Goal: Contribute content: Add original content to the website for others to see

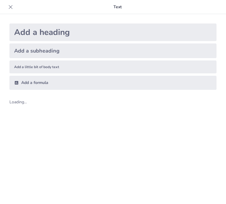
scroll to position [7, 0]
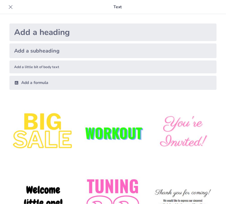
type input "New Sendsteps"
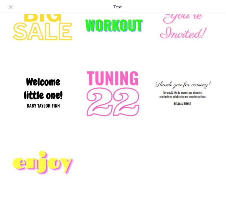
scroll to position [0, 0]
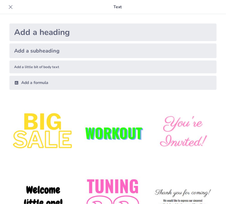
click at [36, 29] on div "Add a heading" at bounding box center [112, 33] width 207 height 18
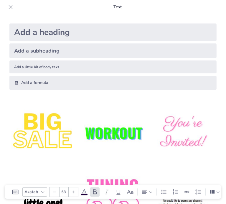
click at [35, 34] on div "Add a heading" at bounding box center [112, 33] width 207 height 18
click at [34, 30] on div "Add a heading" at bounding box center [112, 33] width 207 height 18
type input "68"
click at [123, 3] on p "Text" at bounding box center [117, 7] width 204 height 14
click at [121, 5] on p "Text" at bounding box center [117, 7] width 204 height 14
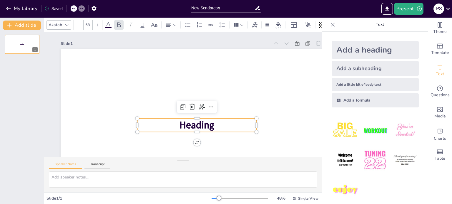
click at [160, 124] on p "Heading" at bounding box center [183, 128] width 114 height 61
click at [148, 125] on p "Heading" at bounding box center [190, 127] width 119 height 38
click at [201, 106] on icon at bounding box center [198, 110] width 8 height 8
click at [162, 123] on p "Heading" at bounding box center [187, 128] width 118 height 50
click at [79, 178] on textarea at bounding box center [183, 180] width 268 height 16
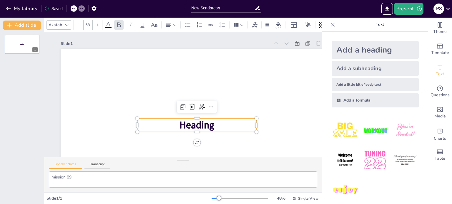
type textarea "mission 89"
click at [219, 128] on p "Heading" at bounding box center [187, 128] width 118 height 50
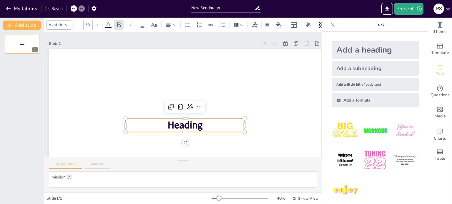
click at [92, 168] on button "Transcript" at bounding box center [97, 166] width 26 height 6
click at [71, 163] on button "Speaker Notes" at bounding box center [65, 166] width 33 height 6
click at [179, 126] on span "Heading" at bounding box center [182, 125] width 36 height 17
click at [54, 9] on div "Saved" at bounding box center [53, 9] width 18 height 6
click at [72, 176] on textarea "mission 89" at bounding box center [183, 180] width 268 height 16
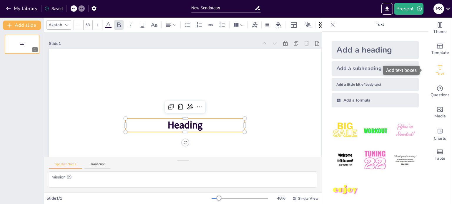
click at [435, 71] on span "Text" at bounding box center [439, 74] width 8 height 6
click at [6, 7] on icon "button" at bounding box center [9, 9] width 6 height 6
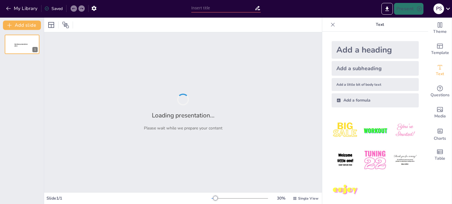
type input "Ancient Number Systems: A Comparative Analysis of Mesopotamian, Roman, and Indi…"
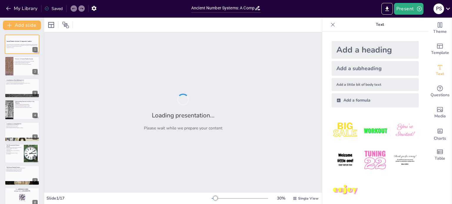
checkbox input "true"
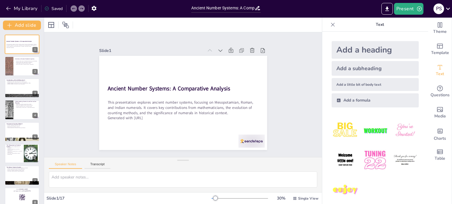
checkbox input "true"
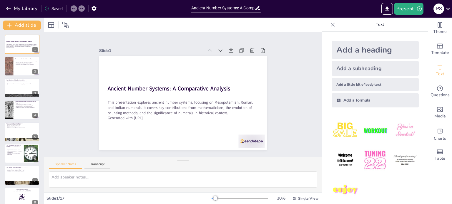
checkbox input "true"
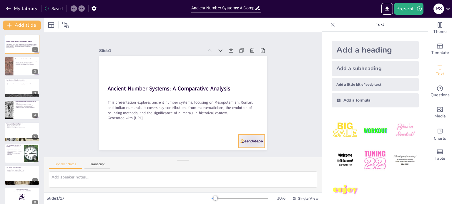
checkbox input "true"
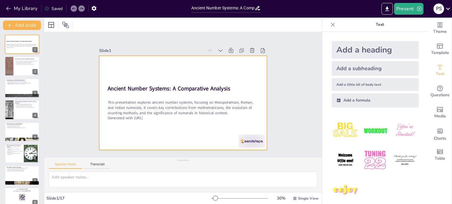
checkbox input "true"
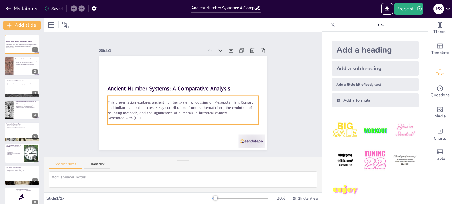
checkbox input "true"
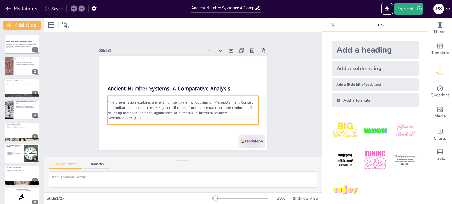
checkbox input "true"
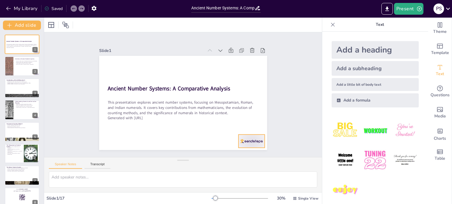
checkbox input "true"
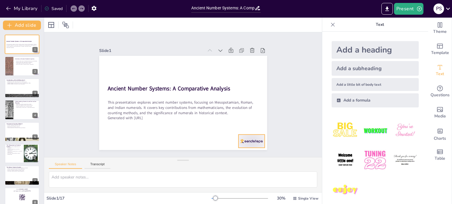
checkbox input "true"
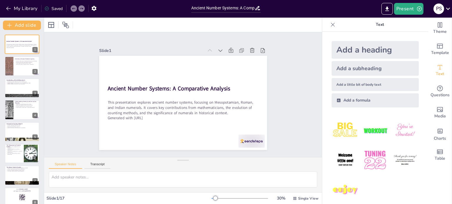
checkbox input "true"
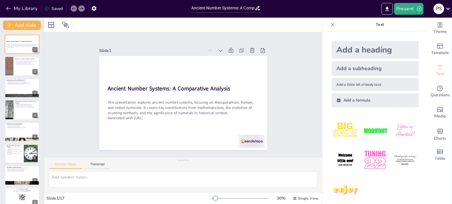
checkbox input "true"
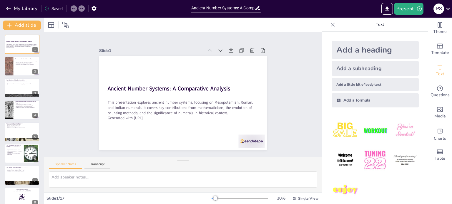
checkbox input "true"
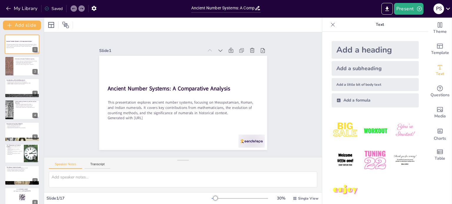
checkbox input "true"
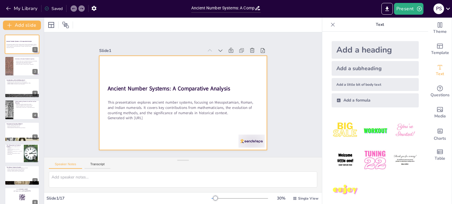
checkbox input "true"
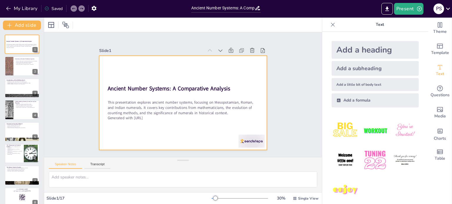
checkbox input "true"
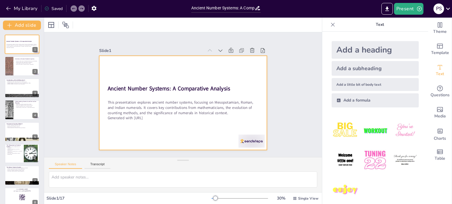
checkbox input "true"
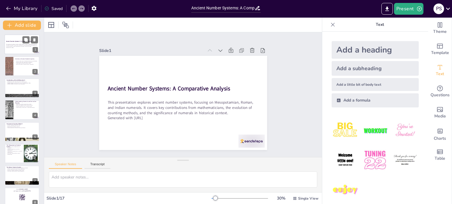
checkbox input "true"
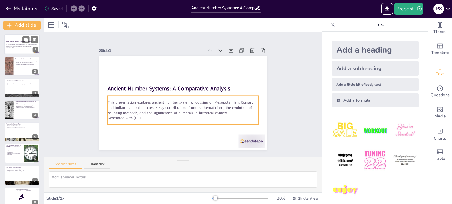
checkbox input "true"
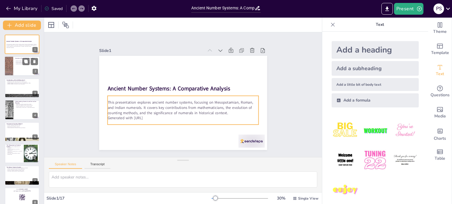
checkbox input "true"
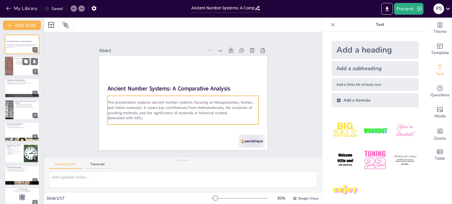
checkbox input "true"
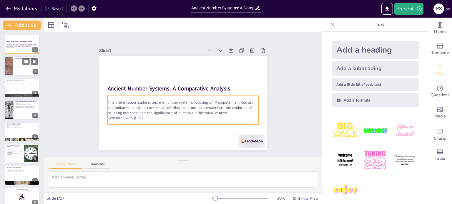
checkbox input "true"
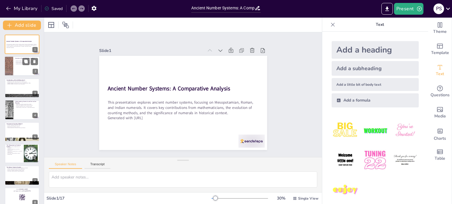
checkbox input "true"
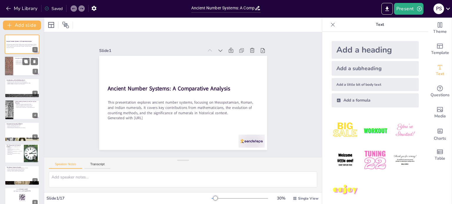
checkbox input "true"
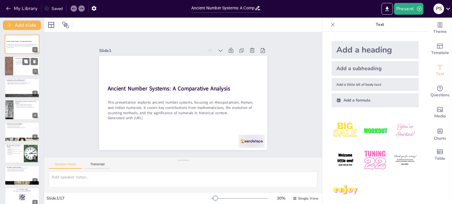
click at [18, 61] on p "Ancient number systems facilitated trade and record-keeping." at bounding box center [26, 61] width 23 height 1
type textarea "Ancient number systems played a vital role in facilitating trade by providing a…"
checkbox input "true"
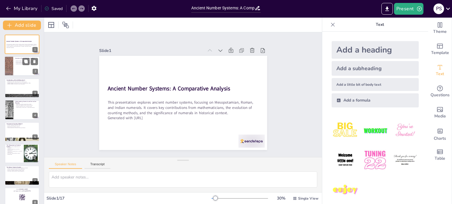
checkbox input "true"
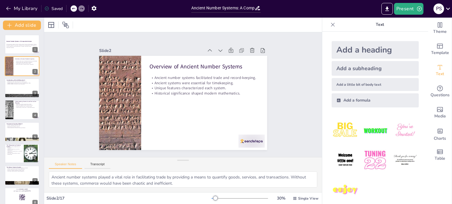
checkbox input "true"
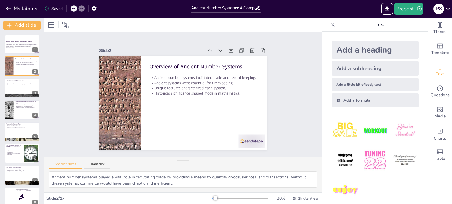
checkbox input "true"
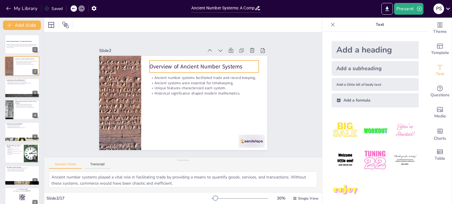
checkbox input "true"
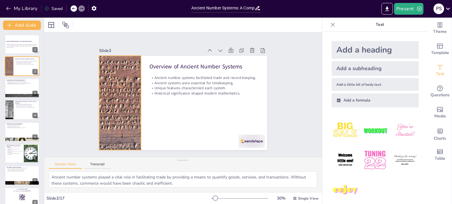
checkbox input "true"
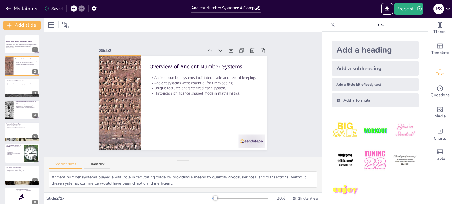
checkbox input "true"
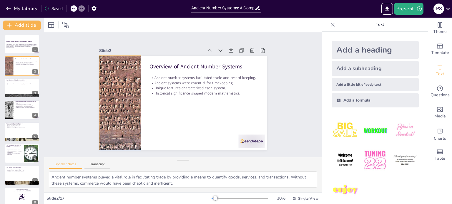
checkbox input "true"
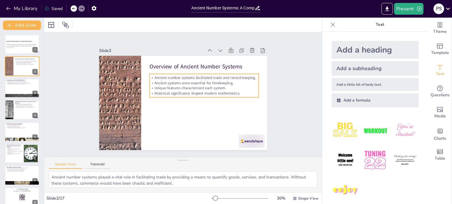
checkbox input "true"
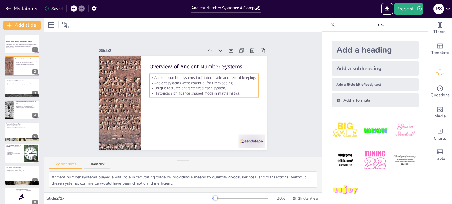
checkbox input "true"
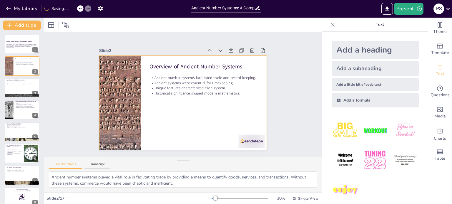
checkbox input "true"
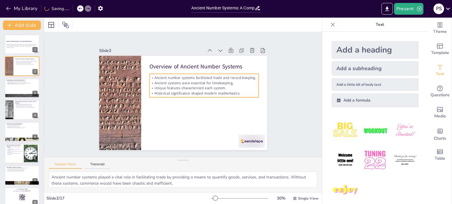
checkbox input "true"
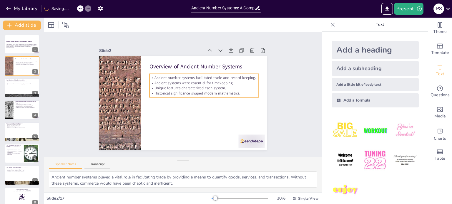
checkbox input "true"
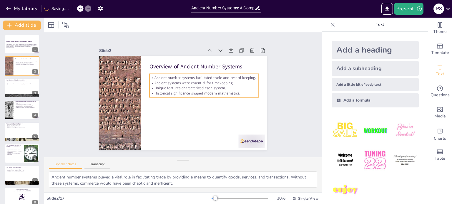
checkbox input "true"
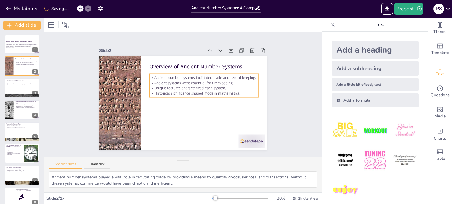
checkbox input "true"
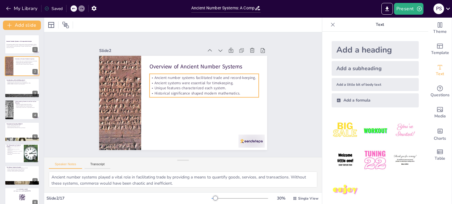
checkbox input "true"
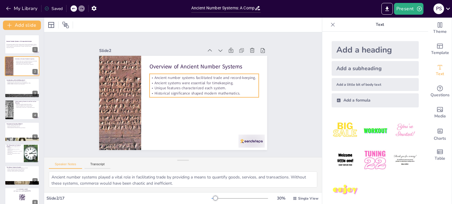
checkbox input "true"
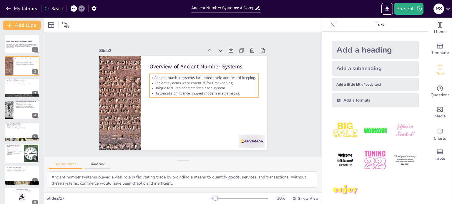
checkbox input "true"
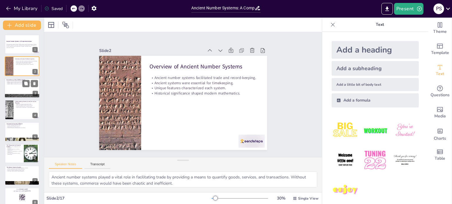
click at [17, 84] on p "Al-Kindi contributed to early cryptography." at bounding box center [22, 84] width 32 height 1
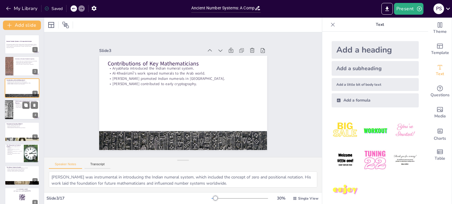
click at [12, 113] on div at bounding box center [9, 110] width 26 height 20
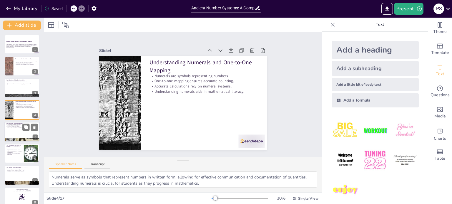
click at [8, 133] on div at bounding box center [21, 132] width 35 height 20
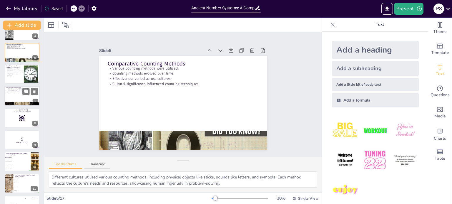
scroll to position [79, 0]
click at [9, 70] on p "Landmark numbers were crucial for representation." at bounding box center [14, 70] width 16 height 2
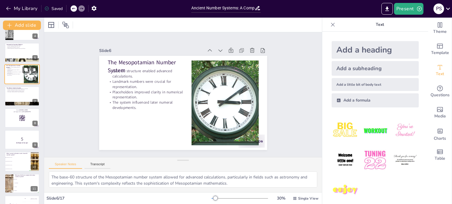
scroll to position [36, 0]
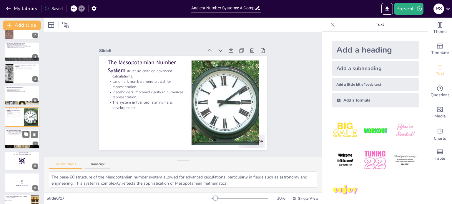
click at [16, 140] on div at bounding box center [21, 139] width 35 height 20
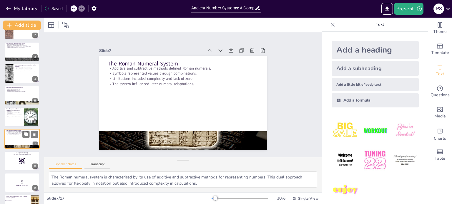
scroll to position [59, 0]
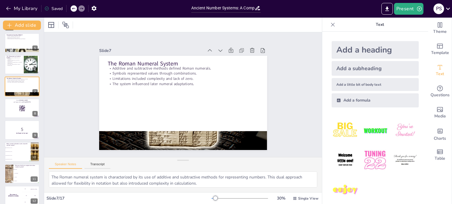
click at [21, 128] on p "5" at bounding box center [21, 129] width 31 height 6
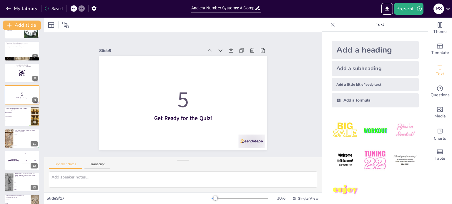
scroll to position [126, 0]
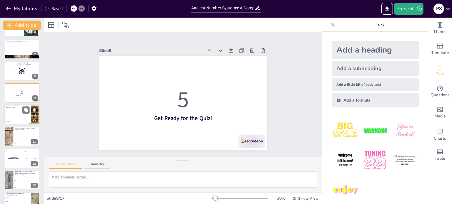
click at [20, 114] on span "Rome" at bounding box center [17, 114] width 25 height 1
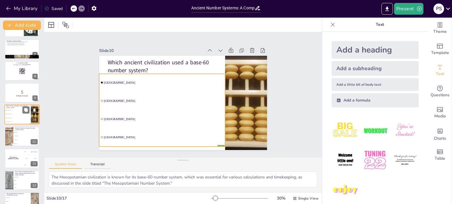
scroll to position [124, 0]
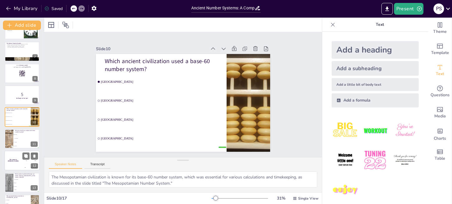
click at [16, 157] on div "The winner is Niels 🏆" at bounding box center [13, 161] width 18 height 20
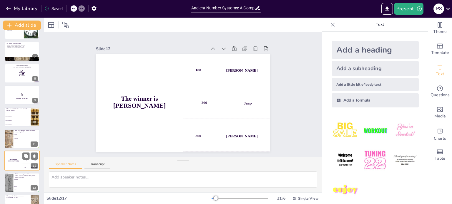
scroll to position [168, 0]
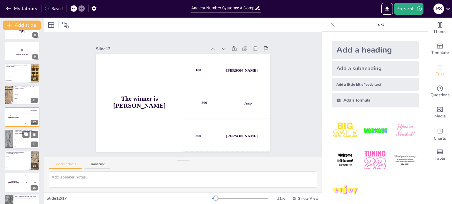
click at [17, 146] on li "Chinese" at bounding box center [26, 147] width 26 height 4
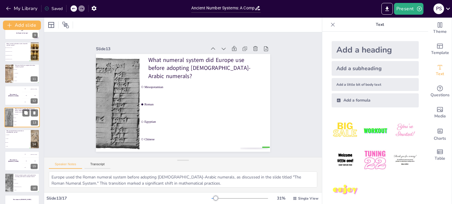
scroll to position [204, 0]
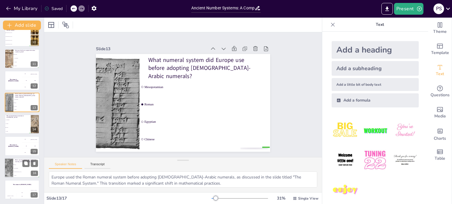
click at [19, 168] on span "Mesopotamian" at bounding box center [26, 168] width 25 height 1
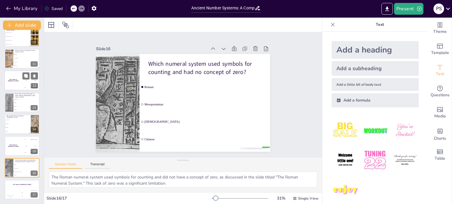
click at [17, 76] on div "The winner is Niels 🏆" at bounding box center [13, 81] width 18 height 20
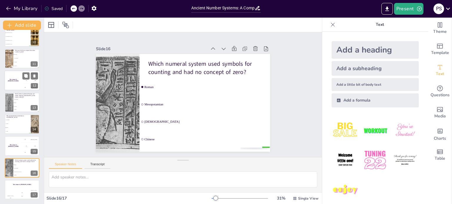
scroll to position [168, 0]
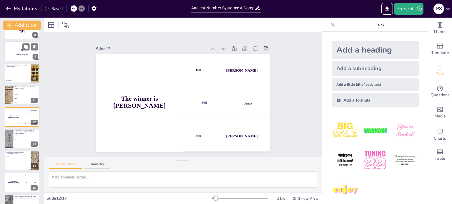
click at [17, 55] on strong "Get Ready for the Quiz!" at bounding box center [22, 54] width 12 height 1
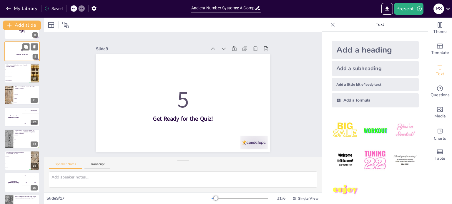
scroll to position [102, 0]
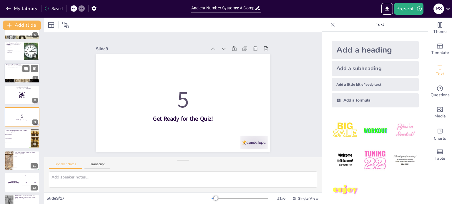
click at [19, 75] on div at bounding box center [21, 74] width 35 height 20
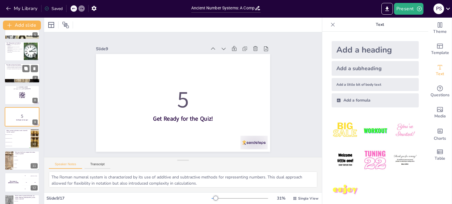
scroll to position [59, 0]
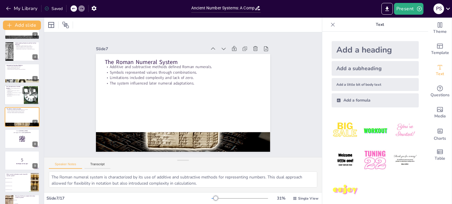
click at [20, 96] on div at bounding box center [21, 95] width 35 height 20
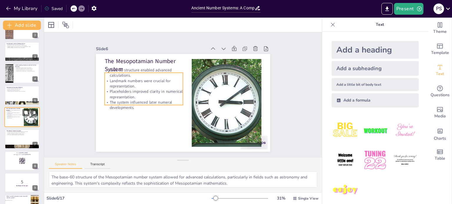
click at [21, 114] on p "Landmark numbers were crucial for representation." at bounding box center [14, 113] width 16 height 2
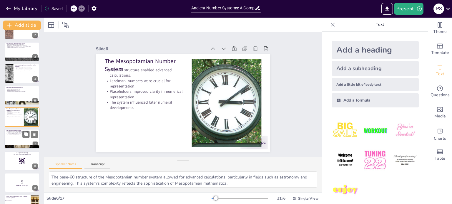
click at [18, 138] on div at bounding box center [21, 139] width 35 height 20
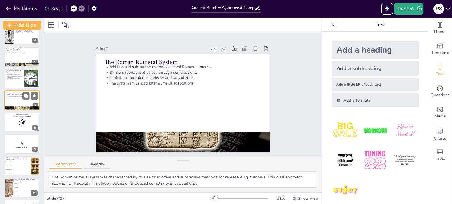
click at [18, 138] on div at bounding box center [22, 144] width 35 height 19
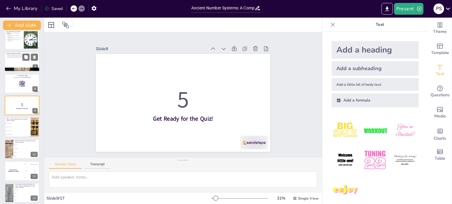
scroll to position [114, 0]
click at [18, 130] on li "India" at bounding box center [17, 131] width 26 height 4
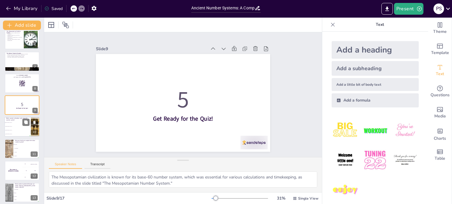
scroll to position [124, 0]
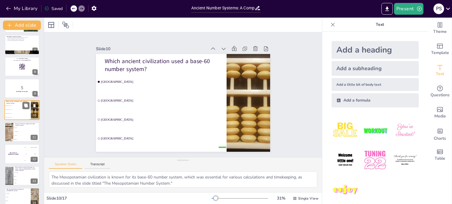
click at [18, 130] on li "Al-Khwārizmī" at bounding box center [27, 132] width 26 height 4
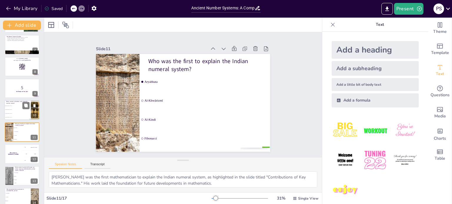
scroll to position [146, 0]
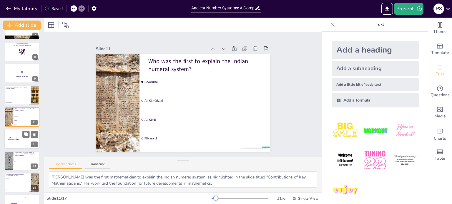
click at [14, 138] on h4 "The winner is Niels 🏆" at bounding box center [13, 139] width 18 height 3
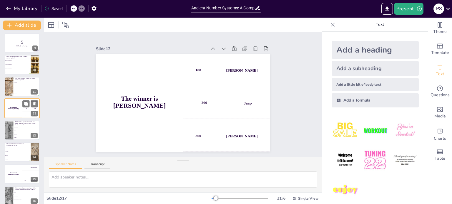
scroll to position [177, 0]
click at [16, 134] on li "Egyptian" at bounding box center [26, 134] width 26 height 4
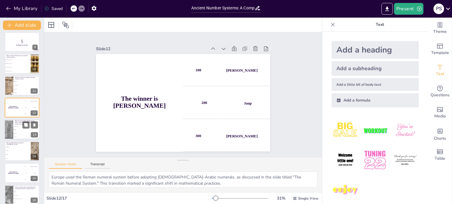
scroll to position [189, 0]
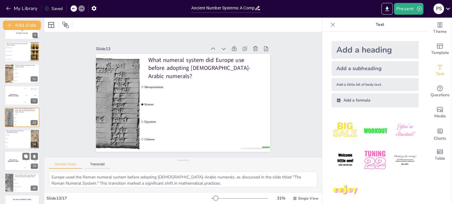
click at [16, 156] on div "The winner is Niels 🏆" at bounding box center [13, 161] width 18 height 20
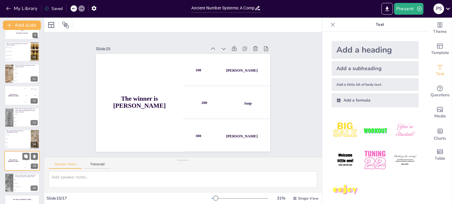
scroll to position [204, 0]
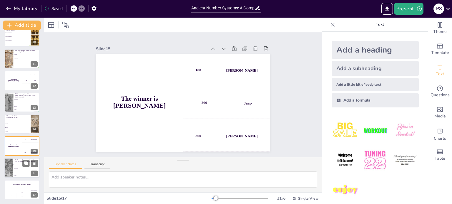
click at [20, 166] on li "Roman" at bounding box center [26, 165] width 26 height 4
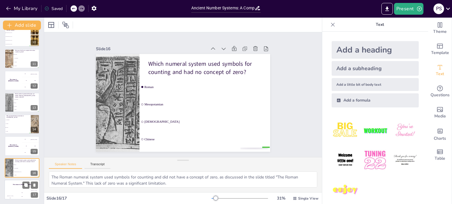
click at [14, 188] on div "The winner is Niels 🏆" at bounding box center [21, 185] width 35 height 10
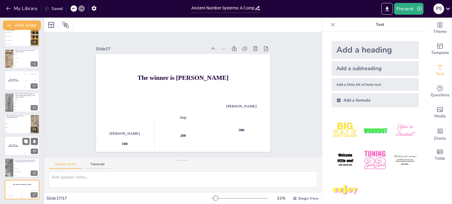
scroll to position [0, 0]
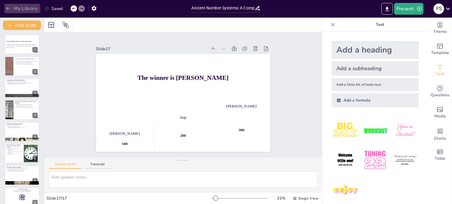
click at [6, 10] on icon "button" at bounding box center [9, 9] width 6 height 6
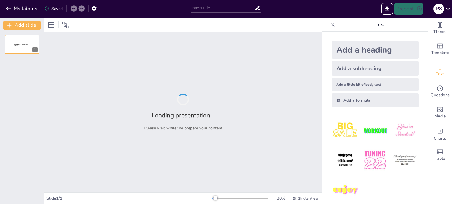
type input "New Sendsteps"
